Goal: Task Accomplishment & Management: Manage account settings

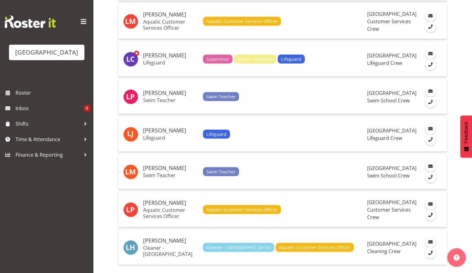
scroll to position [1731, 0]
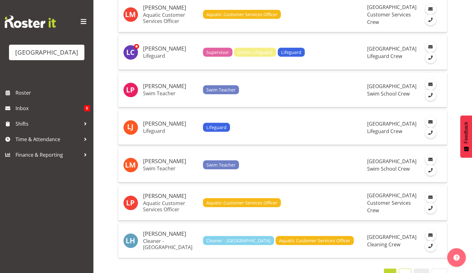
click at [408, 269] on link "2" at bounding box center [405, 275] width 12 height 12
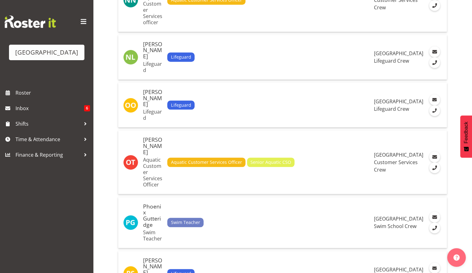
scroll to position [508, 0]
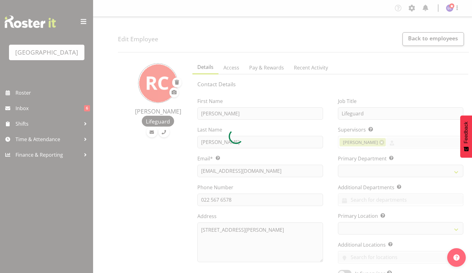
select select "TimelineWeek"
select select "114"
select select "83"
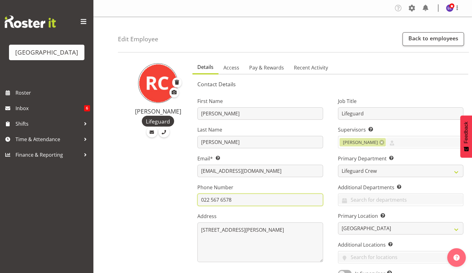
drag, startPoint x: 248, startPoint y: 197, endPoint x: 142, endPoint y: 195, distance: 105.9
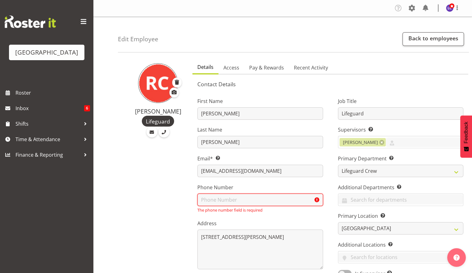
click at [282, 199] on input "text" at bounding box center [259, 200] width 125 height 12
drag, startPoint x: 282, startPoint y: 199, endPoint x: 183, endPoint y: 199, distance: 99.0
click at [245, 199] on input "text" at bounding box center [259, 200] width 125 height 12
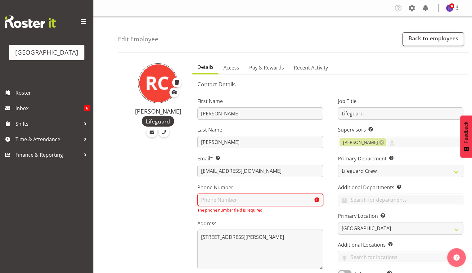
type input "]"
click at [230, 198] on input "text" at bounding box center [259, 200] width 125 height 12
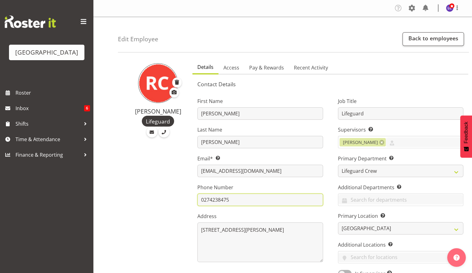
type input "0274238475"
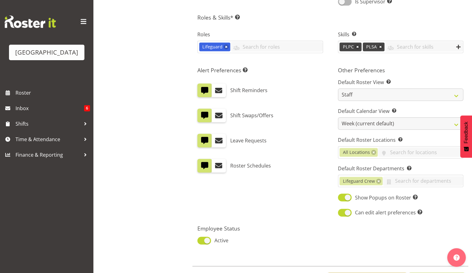
scroll to position [299, 0]
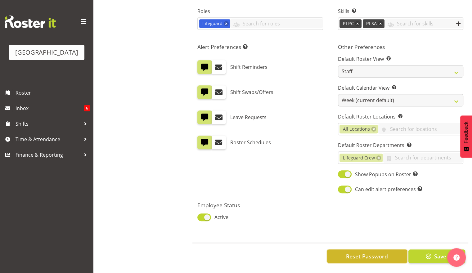
click at [390, 252] on button "Reset Password" at bounding box center [367, 257] width 80 height 14
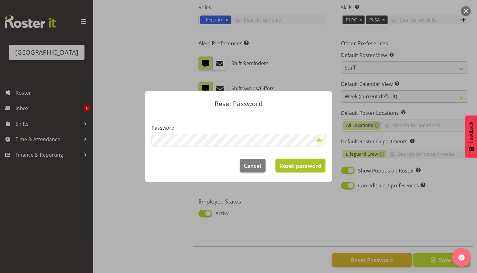
click at [298, 165] on span "Reset password" at bounding box center [300, 166] width 42 height 8
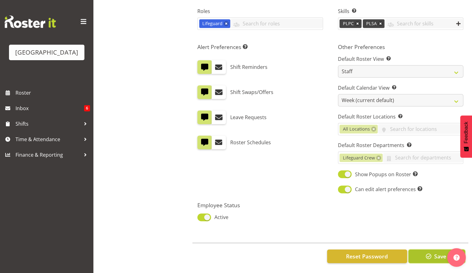
click at [433, 254] on button "Save" at bounding box center [436, 257] width 57 height 14
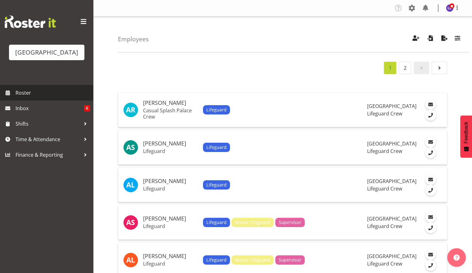
click at [61, 95] on span "Roster" at bounding box center [53, 92] width 74 height 9
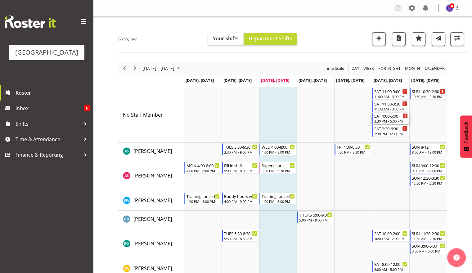
click at [396, 119] on div "2:30 PM - 5:00 PM" at bounding box center [391, 121] width 34 height 5
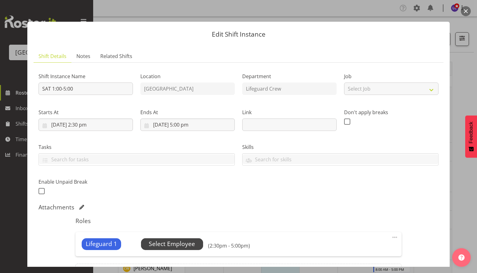
click at [165, 247] on span "Select Employee" at bounding box center [172, 244] width 46 height 9
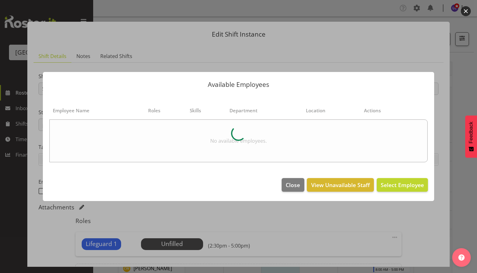
click at [294, 194] on footer "Close View Unavailable Staff Select Employee" at bounding box center [238, 186] width 391 height 29
click at [294, 191] on button "Close" at bounding box center [293, 185] width 22 height 14
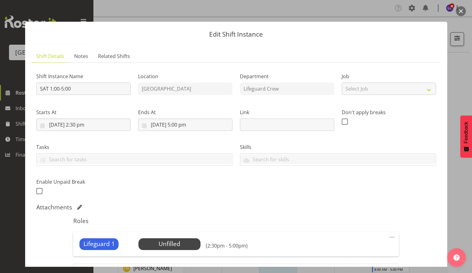
click at [99, 131] on div "Starts At [DATE] 2:30 pm January February March April May June July August Sept…" at bounding box center [84, 117] width 102 height 35
click at [101, 126] on input "[DATE] 2:30 pm" at bounding box center [83, 125] width 94 height 12
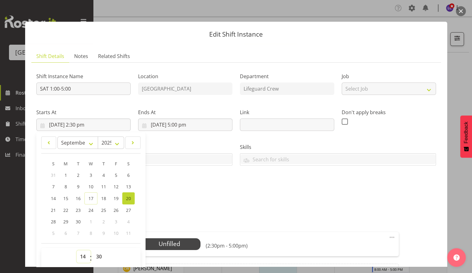
click at [88, 261] on select "00 01 02 03 04 05 06 07 08 09 10 11 12 13 14 15 16 17 18 19 20 21 22 23" at bounding box center [84, 256] width 14 height 12
select select "13"
click at [77, 250] on select "00 01 02 03 04 05 06 07 08 09 10 11 12 13 14 15 16 17 18 19 20 21 22 23" at bounding box center [84, 256] width 14 height 12
type input "[DATE] 1:30 pm"
click at [99, 253] on select "00 01 02 03 04 05 06 07 08 09 10 11 12 13 14 15 16 17 18 19 20 21 22 23 24 25 2…" at bounding box center [100, 256] width 14 height 12
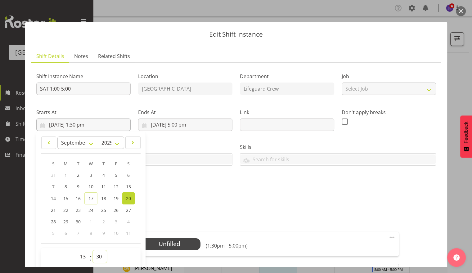
select select "0"
click at [93, 250] on select "00 01 02 03 04 05 06 07 08 09 10 11 12 13 14 15 16 17 18 19 20 21 22 23 24 25 2…" at bounding box center [100, 256] width 14 height 12
type input "[DATE] 1:00 pm"
click at [186, 136] on div "Tasks TEST123" at bounding box center [135, 152] width 204 height 35
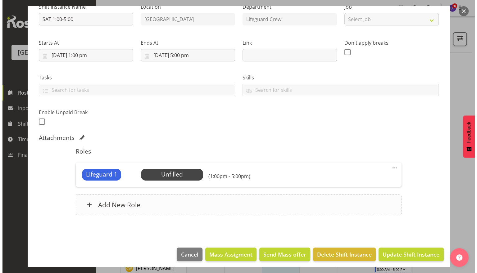
scroll to position [73, 0]
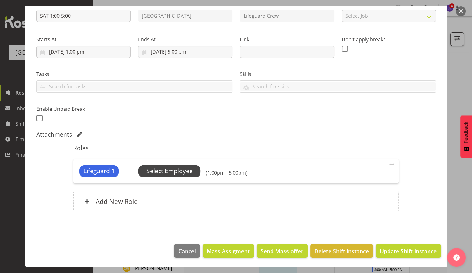
click at [183, 175] on span "Select Employee" at bounding box center [169, 171] width 62 height 12
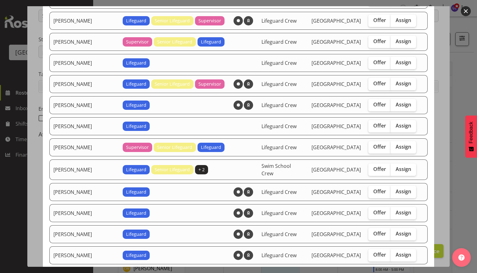
scroll to position [403, 0]
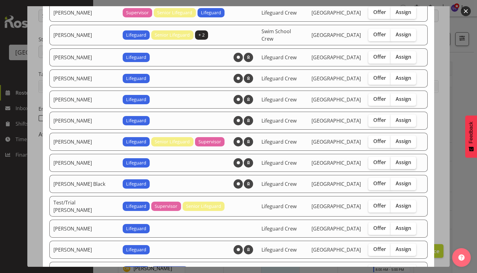
click at [395, 159] on span "Assign" at bounding box center [403, 162] width 16 height 6
click at [394, 160] on input "Assign" at bounding box center [392, 162] width 4 height 4
checkbox input "true"
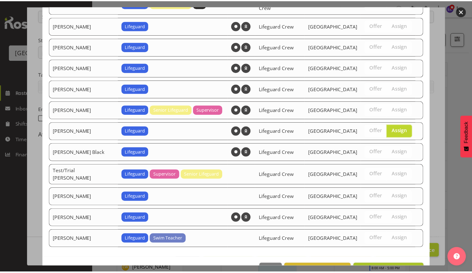
scroll to position [443, 0]
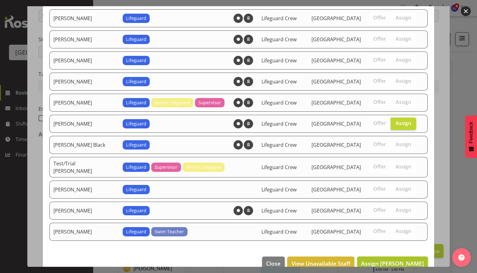
click at [400, 260] on span "Assign [PERSON_NAME]" at bounding box center [392, 263] width 63 height 7
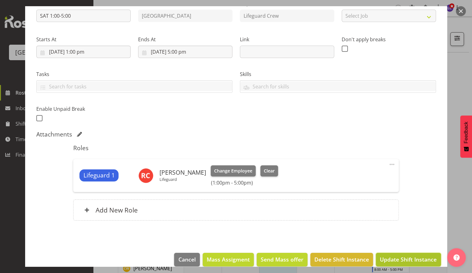
click at [406, 259] on span "Update Shift Instance" at bounding box center [408, 259] width 57 height 8
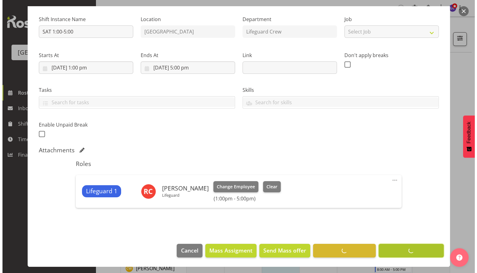
scroll to position [57, 0]
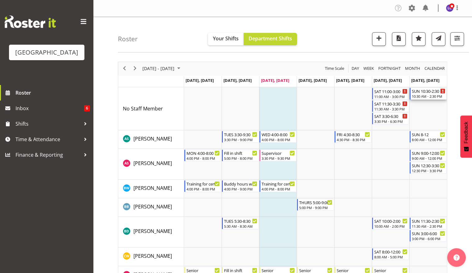
click at [422, 92] on div "SUN 10:30-2:30" at bounding box center [429, 91] width 34 height 6
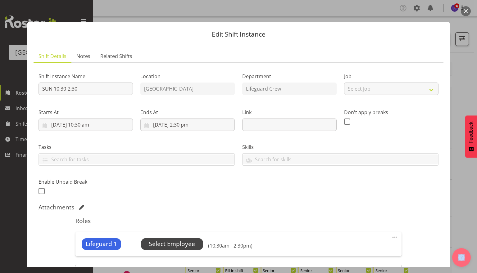
scroll to position [73, 0]
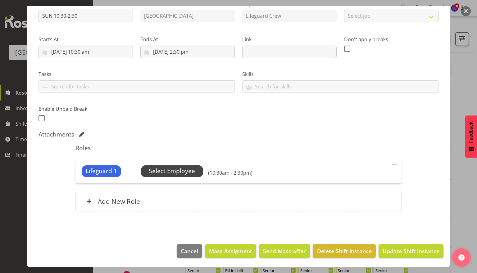
click at [176, 174] on span "Select Employee" at bounding box center [172, 171] width 46 height 9
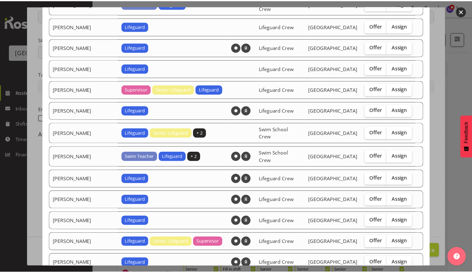
scroll to position [463, 0]
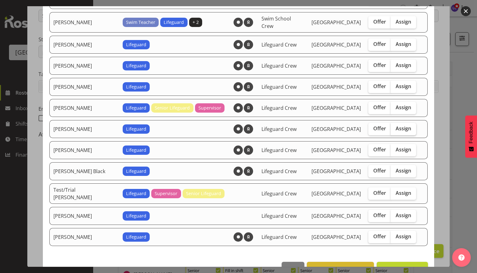
click at [396, 125] on span "Assign" at bounding box center [403, 128] width 16 height 6
click at [394, 127] on input "Assign" at bounding box center [392, 129] width 4 height 4
checkbox input "true"
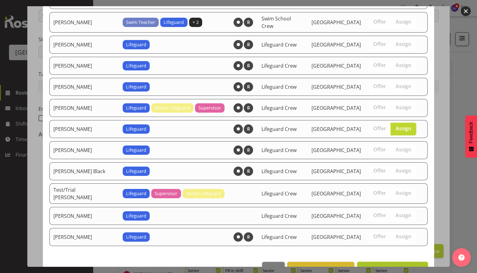
click at [408, 265] on span "Assign [PERSON_NAME]" at bounding box center [392, 268] width 63 height 7
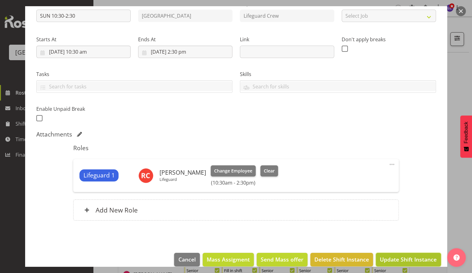
click at [410, 258] on span "Update Shift Instance" at bounding box center [408, 259] width 57 height 8
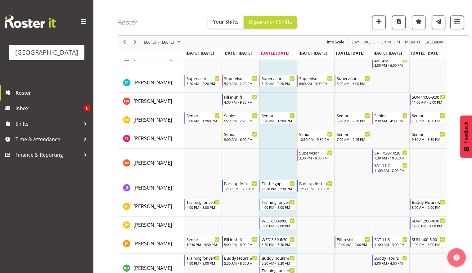
scroll to position [242, 0]
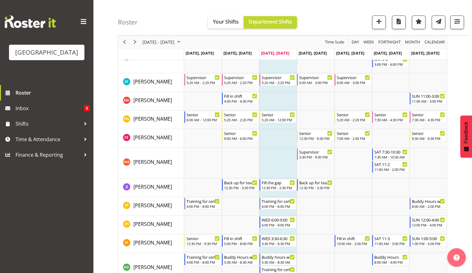
drag, startPoint x: 427, startPoint y: 197, endPoint x: 425, endPoint y: 201, distance: 5.0
click at [425, 201] on div "Buddy Hours with [PERSON_NAME]" at bounding box center [429, 201] width 34 height 6
click at [0, 0] on div at bounding box center [0, 0] width 0 height 0
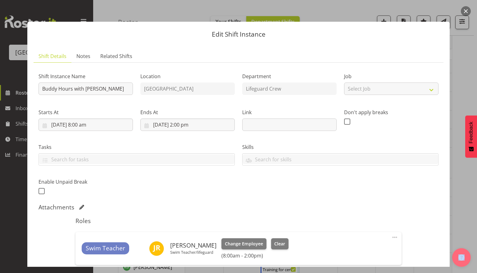
click at [466, 15] on button "button" at bounding box center [466, 11] width 10 height 10
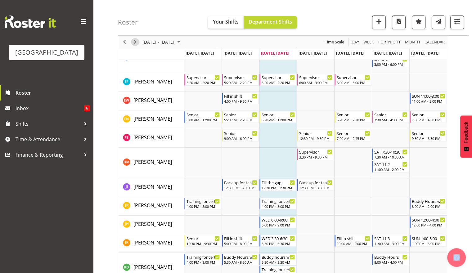
click at [138, 42] on span "Next" at bounding box center [134, 42] width 7 height 8
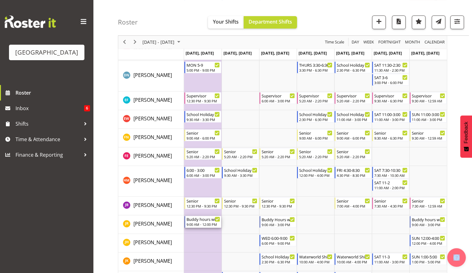
click at [205, 224] on div "9:00 AM - 12:00 PM" at bounding box center [204, 224] width 34 height 5
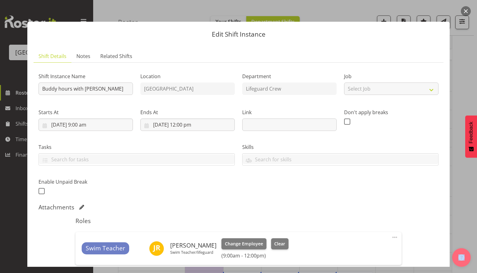
click at [464, 14] on button "button" at bounding box center [466, 11] width 10 height 10
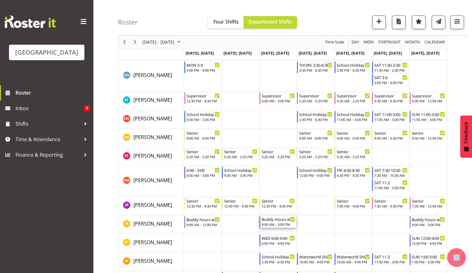
click at [273, 220] on div "Buddy Hours with [PERSON_NAME]" at bounding box center [279, 219] width 34 height 6
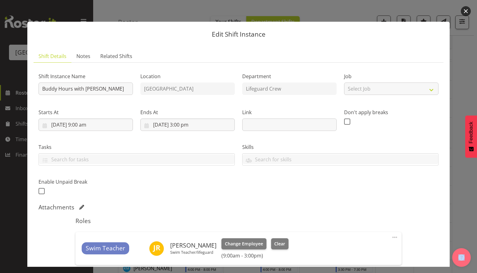
click at [470, 13] on div "Edit Shift Instance Shift Details Notes Related Shifts Shift Instance Name Budd…" at bounding box center [238, 136] width 477 height 273
click at [467, 13] on button "button" at bounding box center [466, 11] width 10 height 10
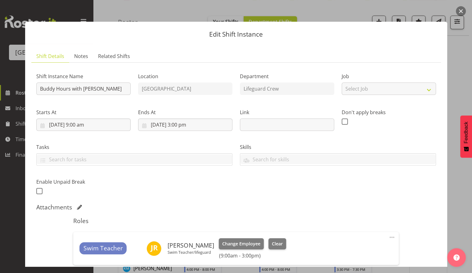
click at [466, 14] on div at bounding box center [236, 136] width 472 height 273
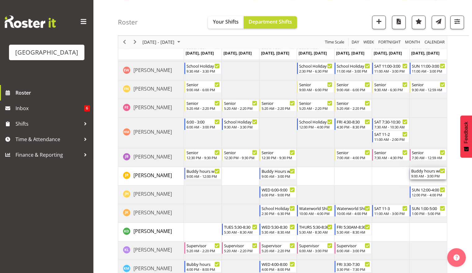
click at [422, 175] on div "9:00 AM - 3:00 PM" at bounding box center [429, 176] width 34 height 5
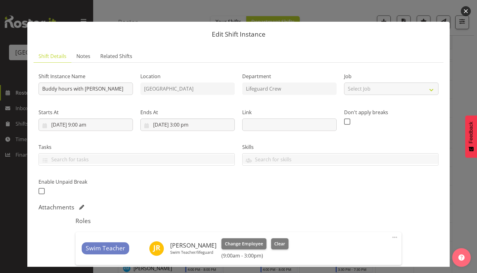
click at [466, 11] on button "button" at bounding box center [466, 11] width 10 height 10
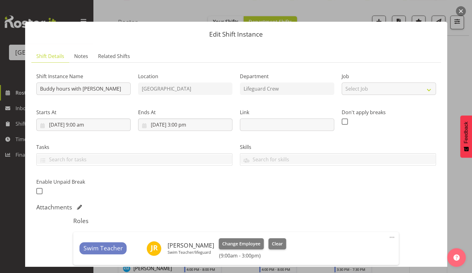
click at [461, 10] on button "button" at bounding box center [461, 11] width 10 height 10
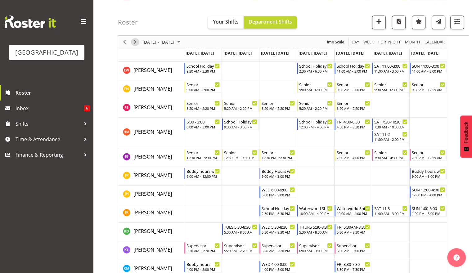
click at [135, 44] on span "Next" at bounding box center [134, 42] width 7 height 8
